Goal: Transaction & Acquisition: Purchase product/service

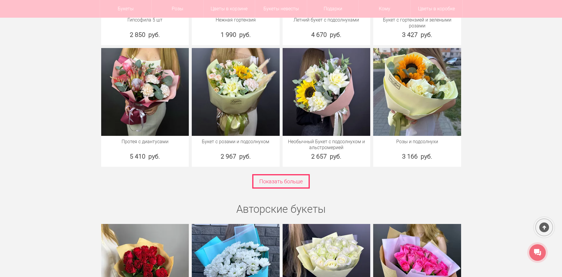
scroll to position [885, 0]
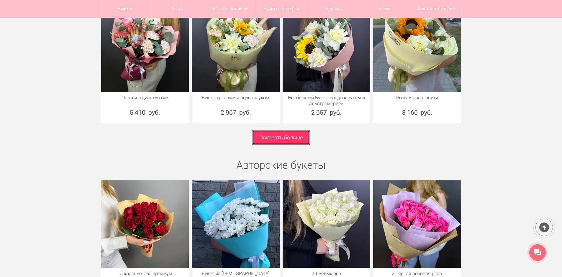
click at [271, 139] on link "Показать больше" at bounding box center [281, 137] width 58 height 14
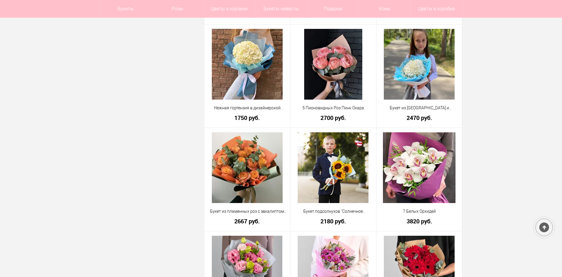
scroll to position [1534, 0]
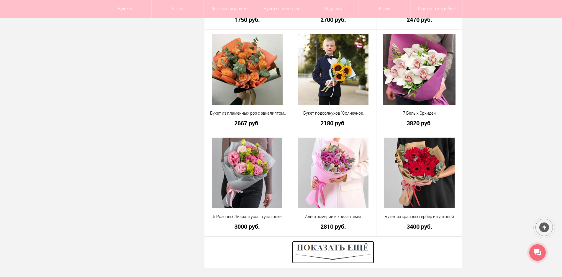
click at [358, 255] on img at bounding box center [333, 252] width 82 height 22
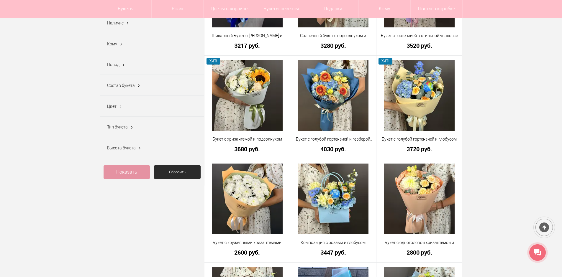
scroll to position [207, 0]
